Goal: Information Seeking & Learning: Learn about a topic

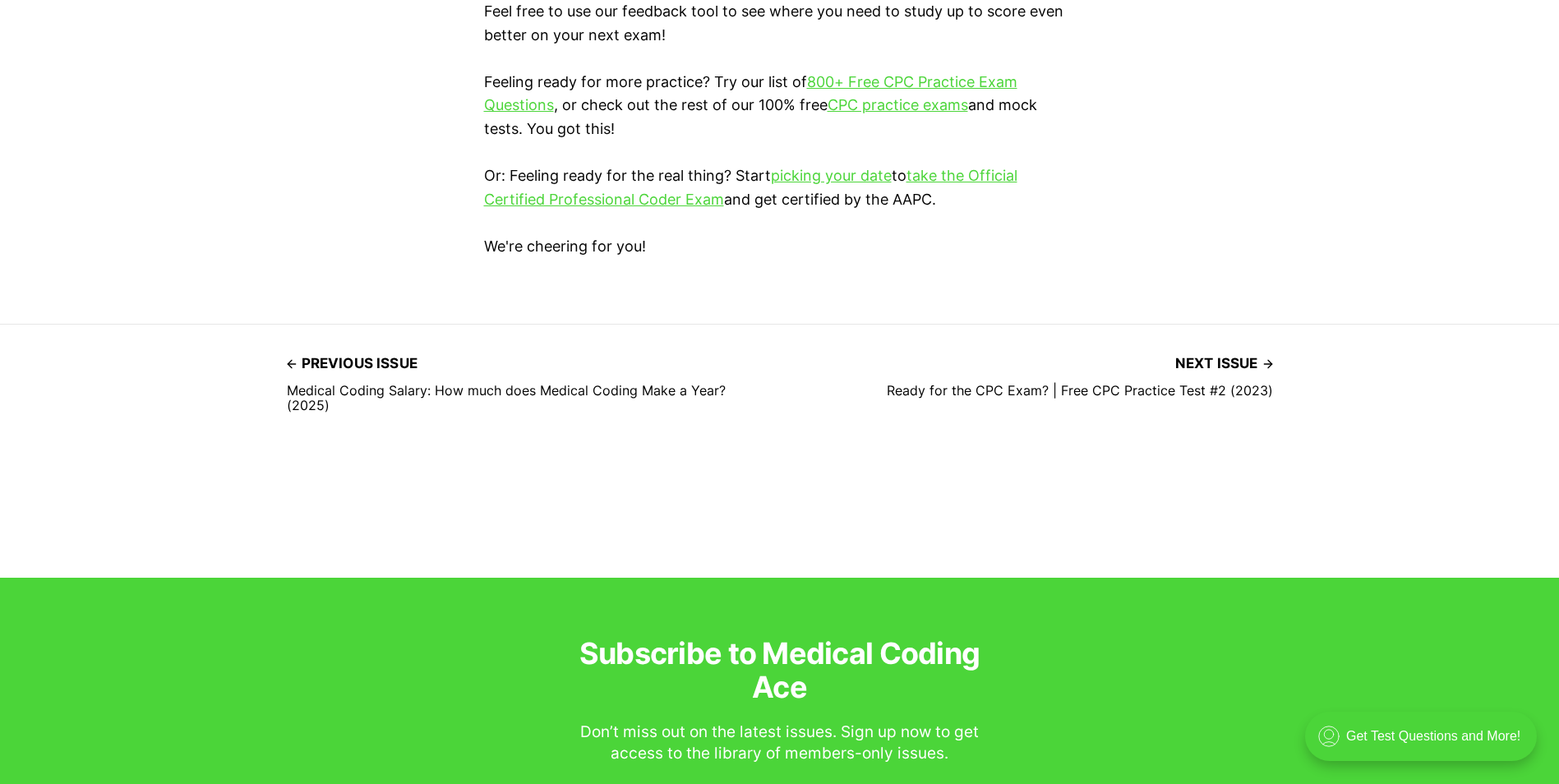
scroll to position [4930, 0]
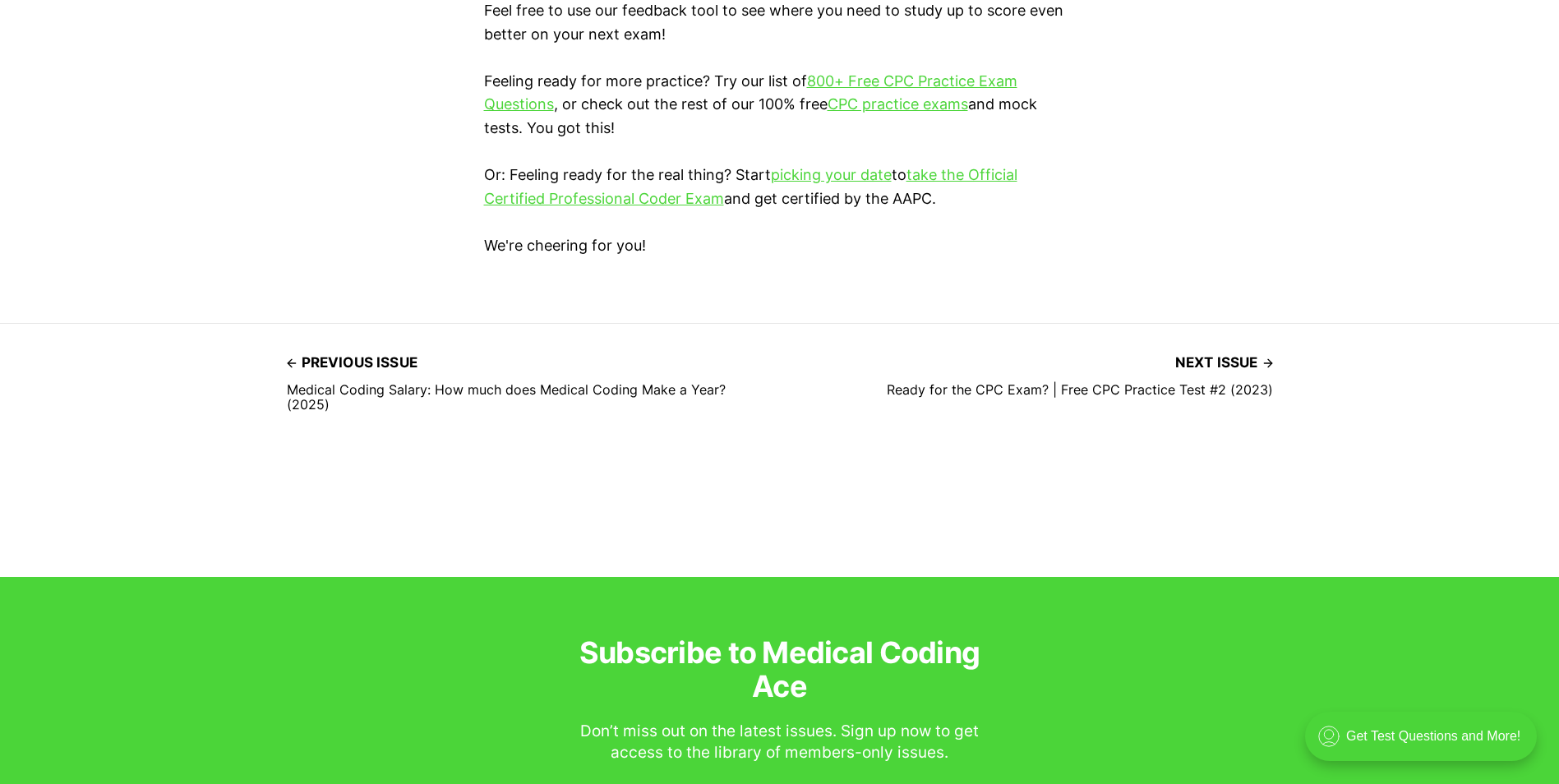
click at [1222, 356] on span "Next issue" at bounding box center [1224, 363] width 98 height 25
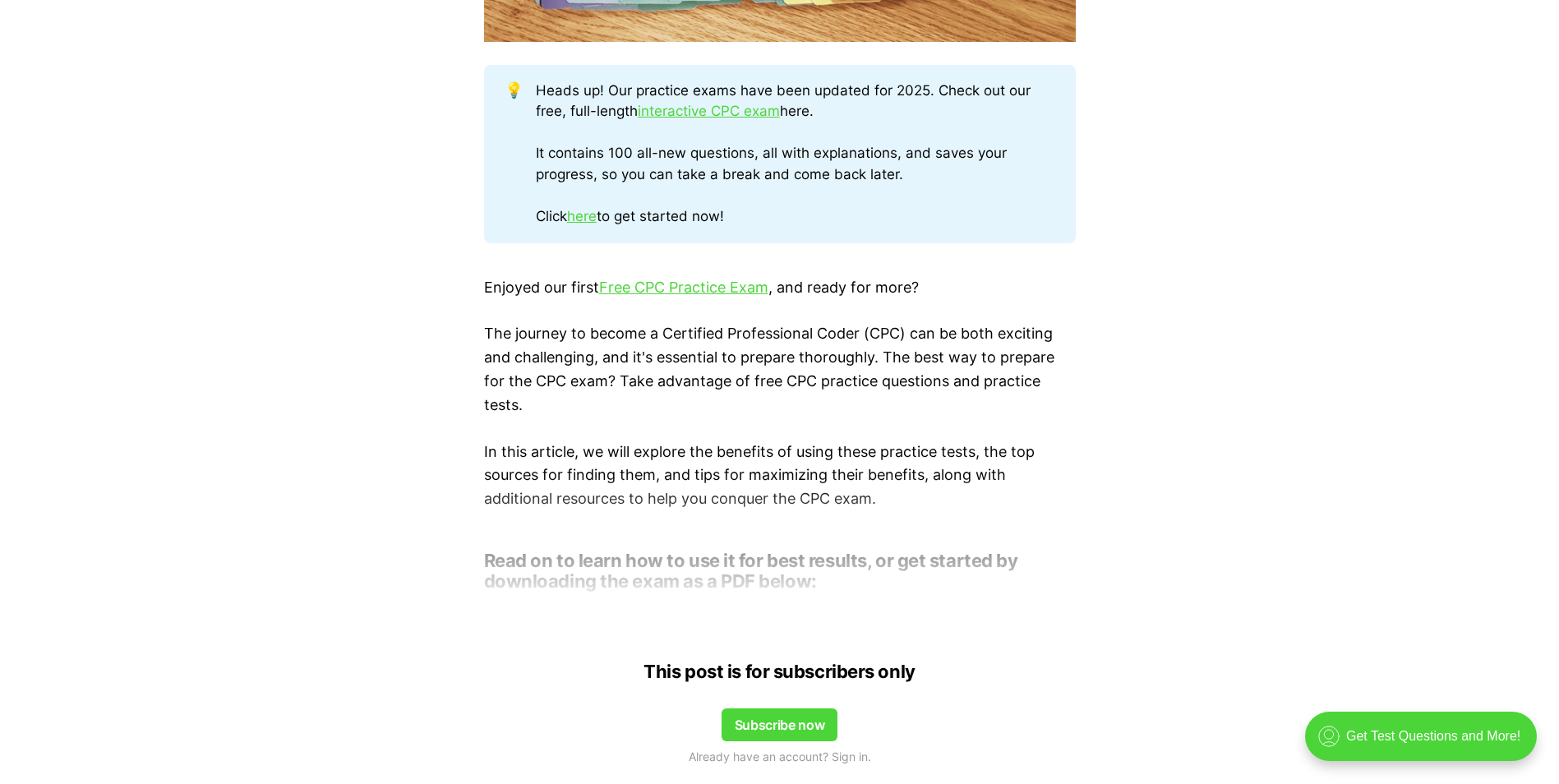
scroll to position [658, 0]
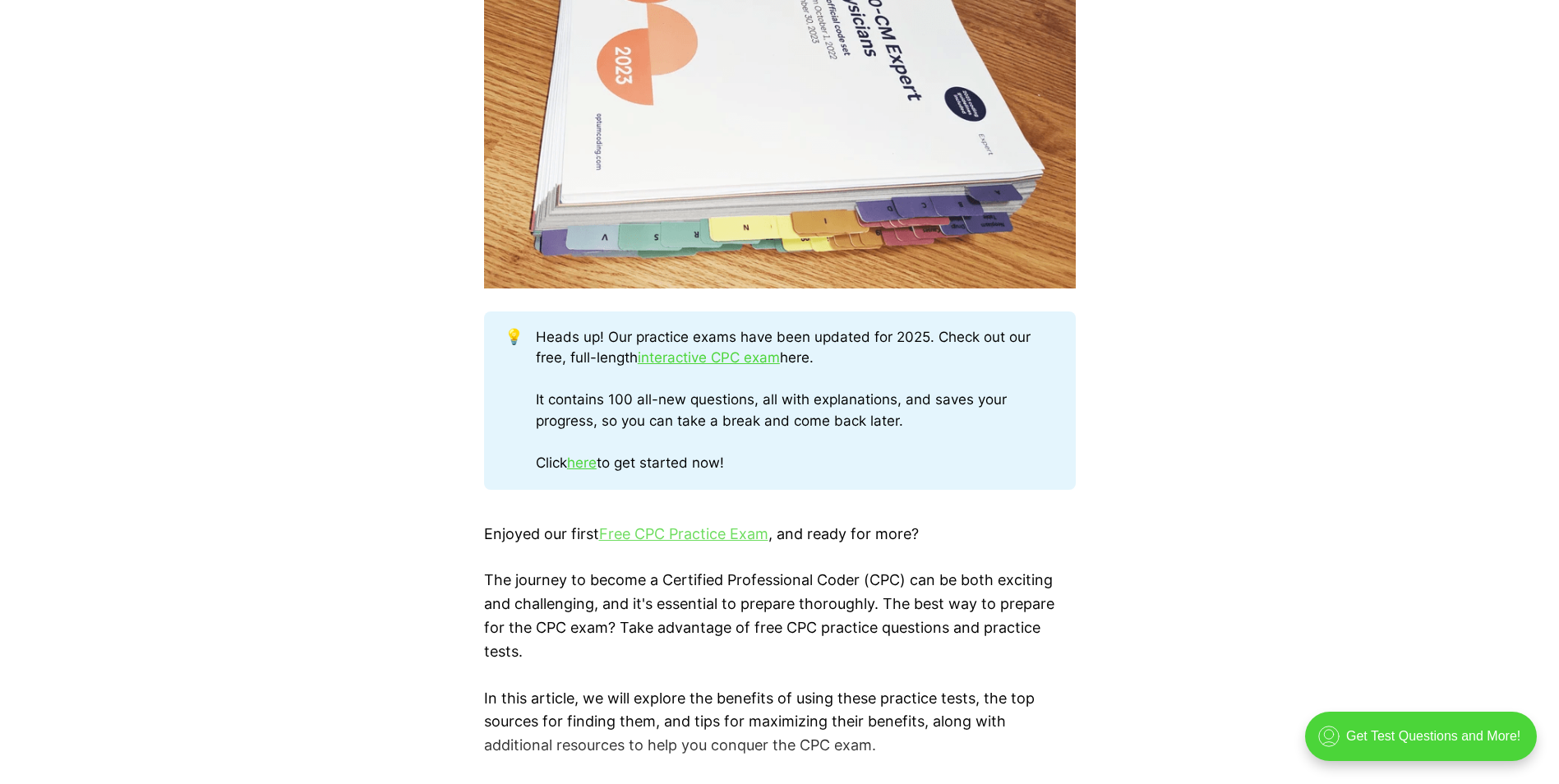
click at [675, 531] on link "Free CPC Practice Exam" at bounding box center [684, 533] width 169 height 17
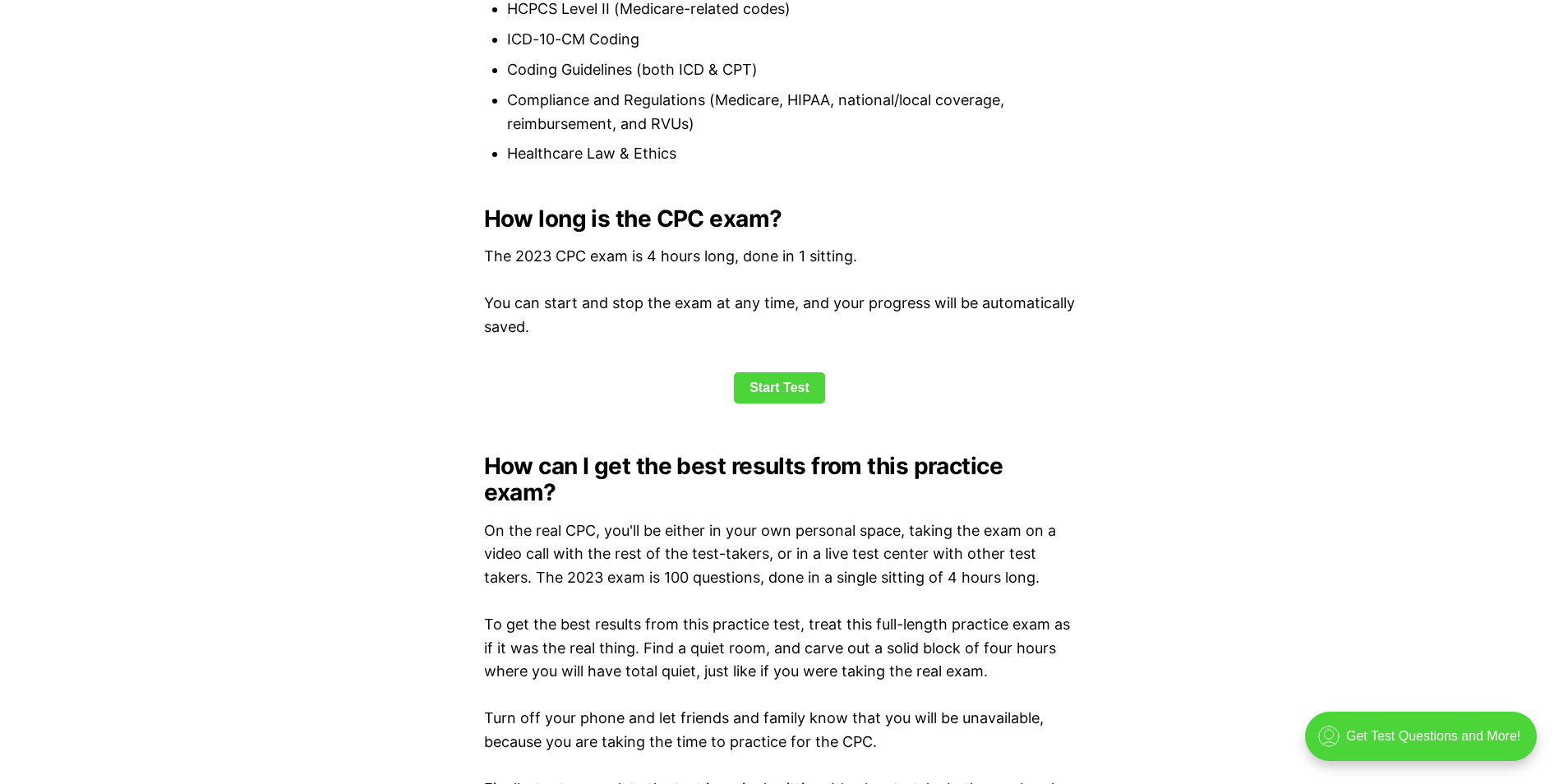
scroll to position [2136, 0]
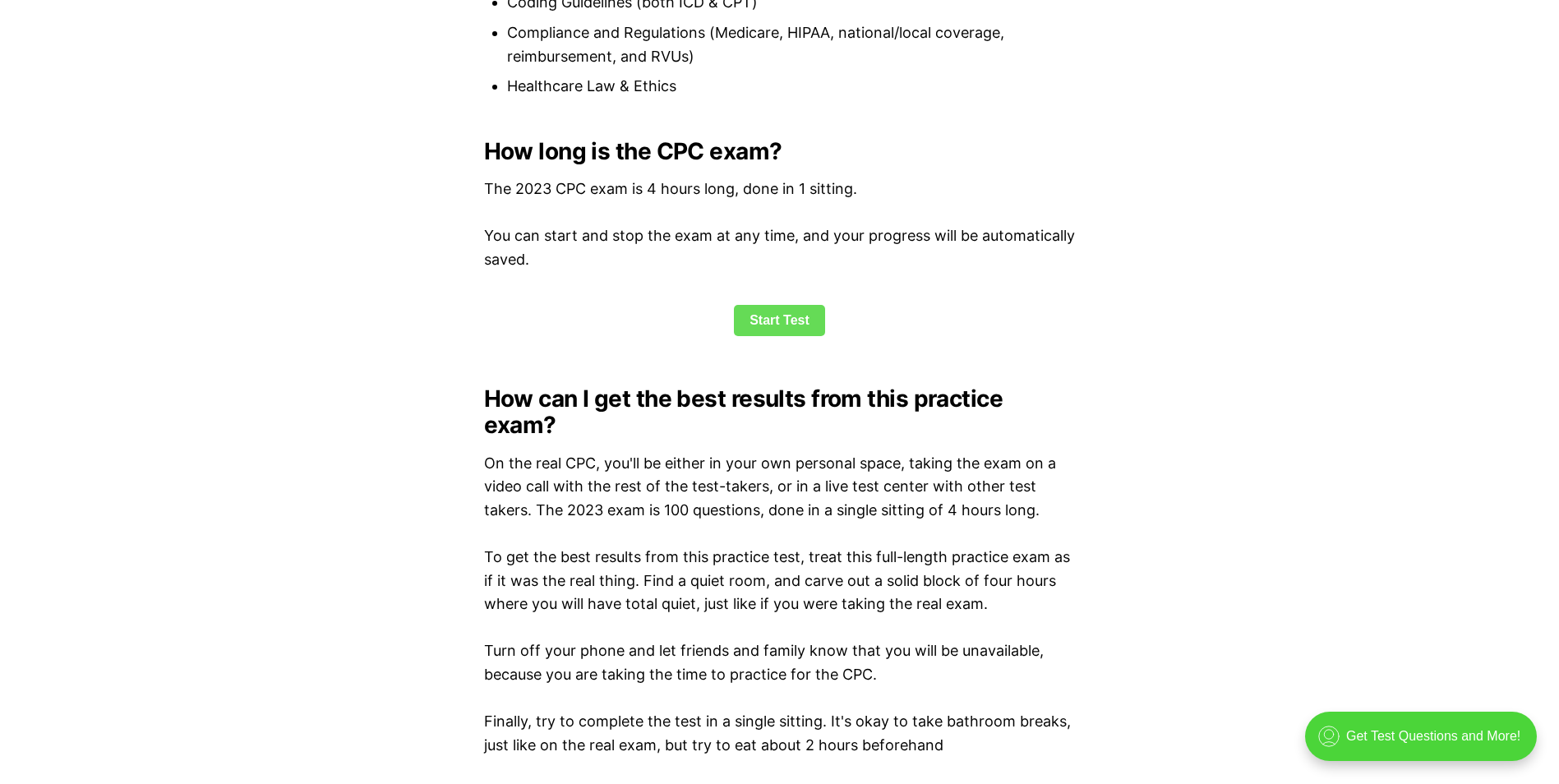
click at [800, 318] on link "Start Test" at bounding box center [780, 320] width 91 height 31
